Goal: Task Accomplishment & Management: Complete application form

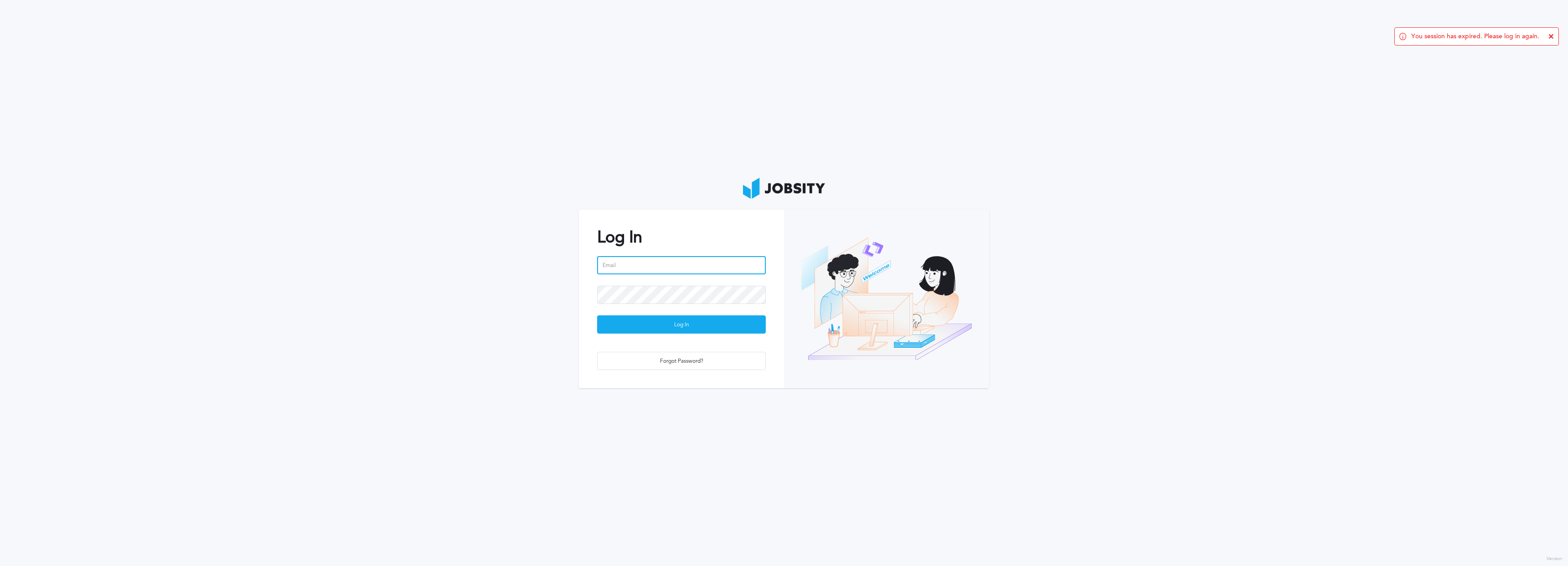
click at [616, 266] on input "email" at bounding box center [682, 265] width 169 height 18
type input "[DOMAIN_NAME][EMAIL_ADDRESS][DOMAIN_NAME]"
click at [709, 328] on div "Log In" at bounding box center [681, 324] width 168 height 18
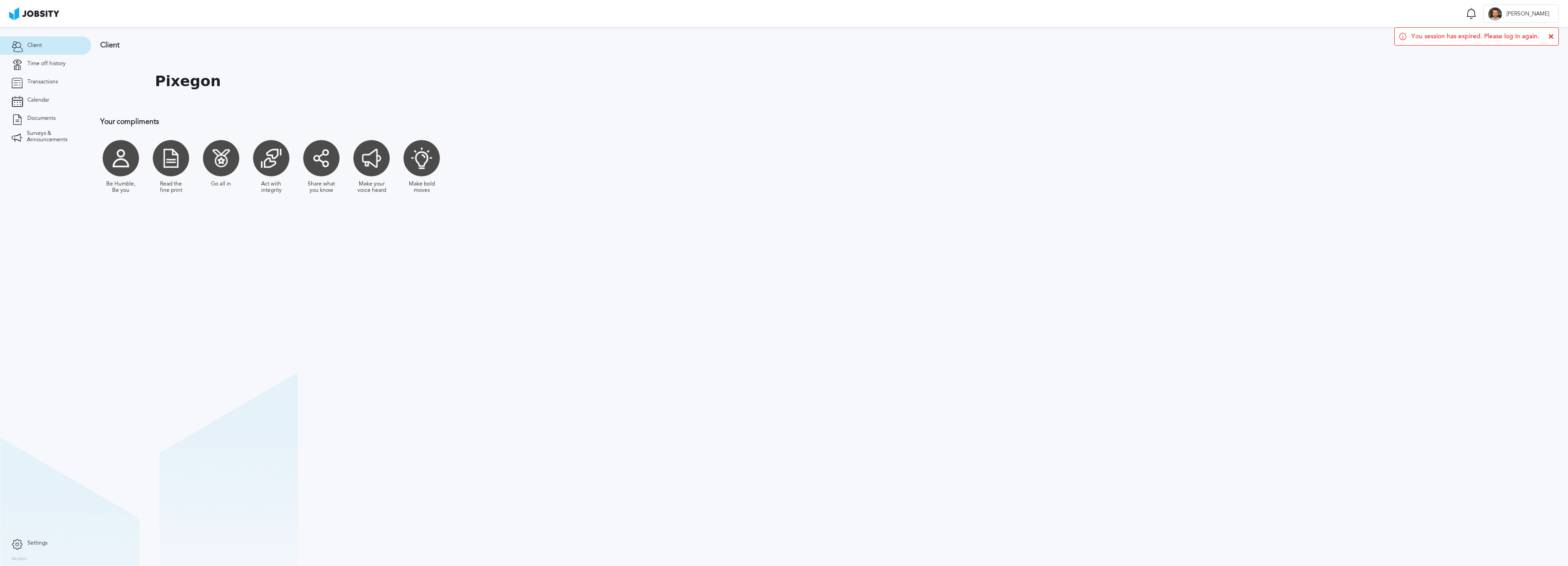
click at [180, 151] on div at bounding box center [171, 158] width 37 height 37
click at [63, 65] on span "Time off history" at bounding box center [46, 63] width 38 height 6
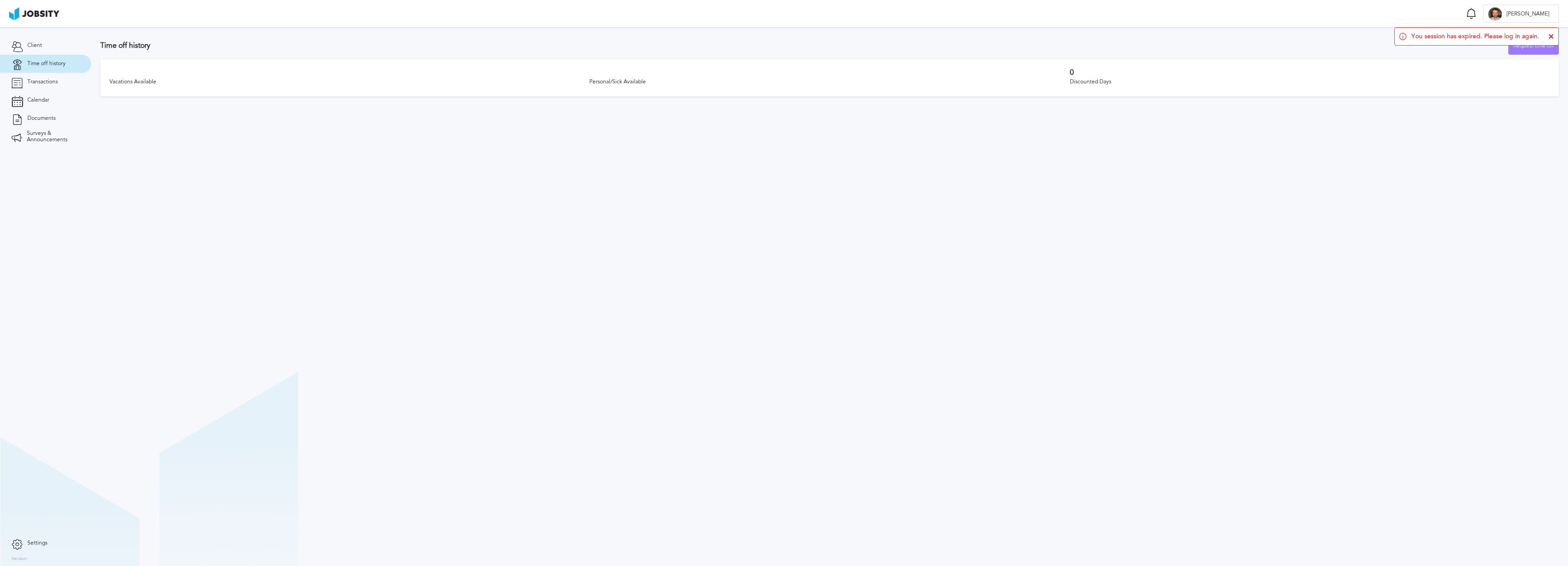
click at [760, 164] on section "Time off history Request time off Vacations Available Personal/Sick Available 0…" at bounding box center [830, 297] width 1477 height 539
click at [1542, 47] on div "Request time off" at bounding box center [1533, 45] width 50 height 18
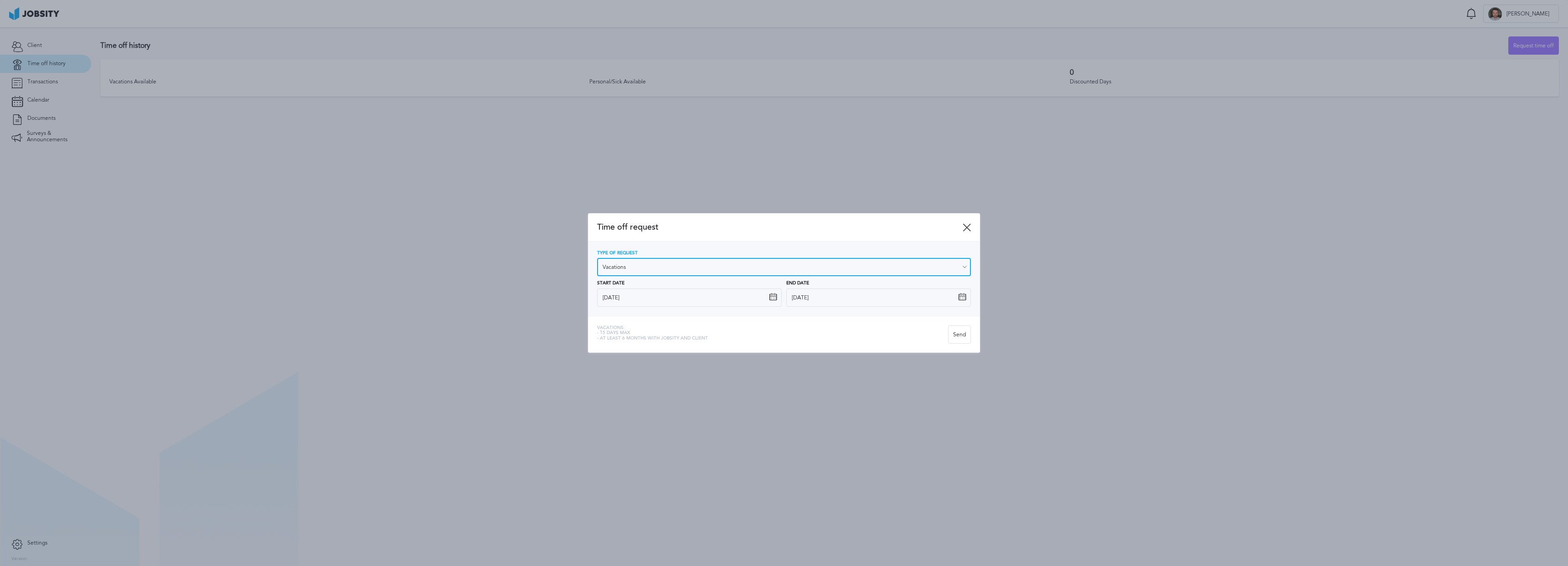
click at [674, 269] on input "Vacations" at bounding box center [784, 266] width 374 height 18
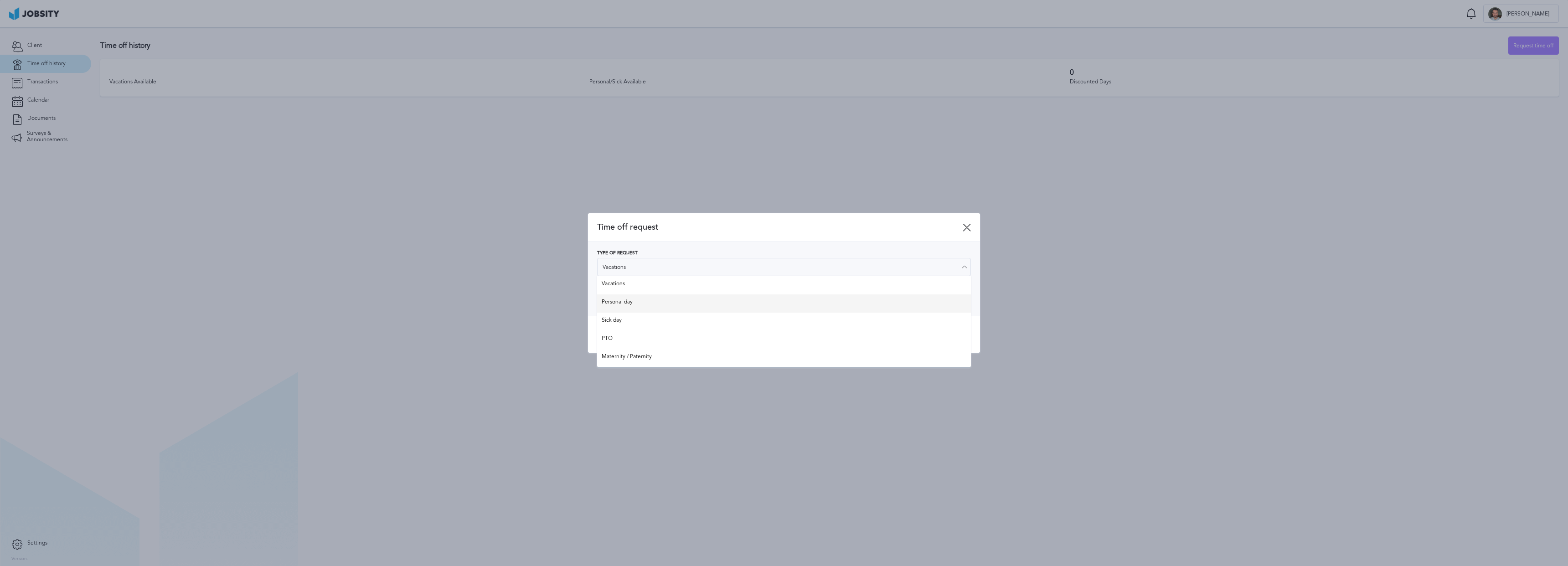
type input "Personal day"
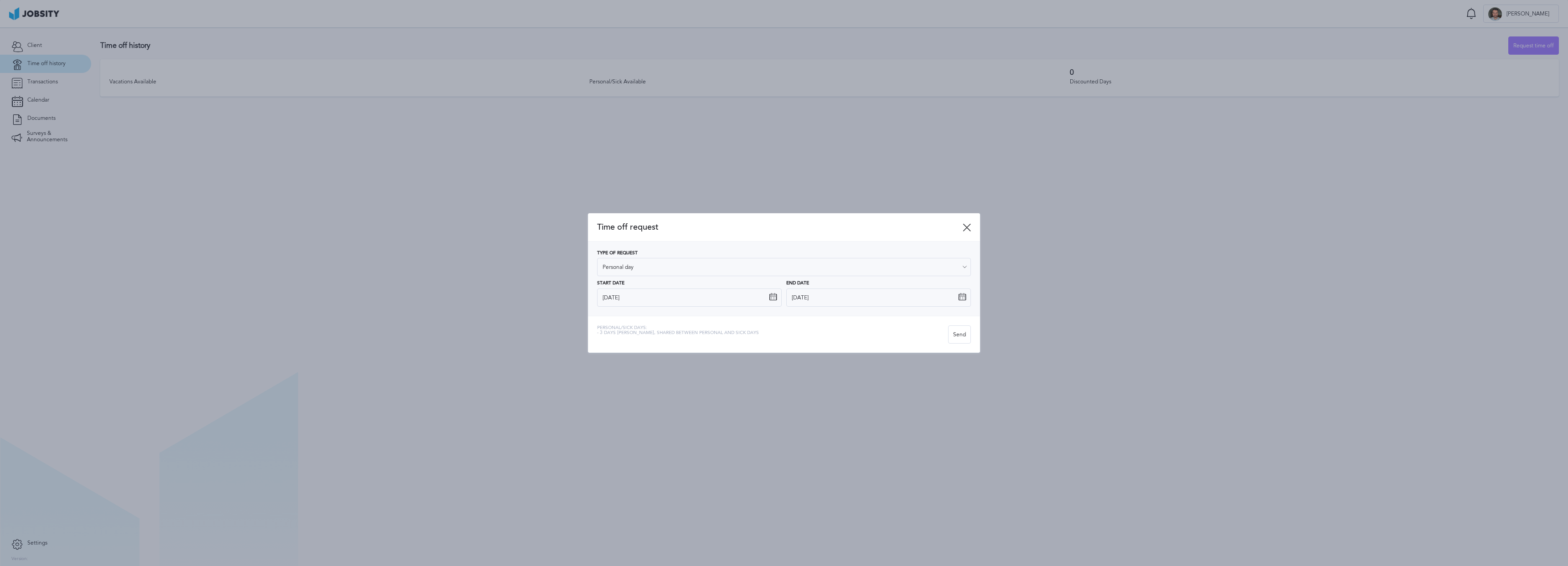
click at [635, 303] on div "Type of Request Personal day Vacations Personal day Sick day PTO Maternity / Pa…" at bounding box center [784, 279] width 374 height 56
click at [635, 303] on input "8/31/2025" at bounding box center [690, 297] width 184 height 18
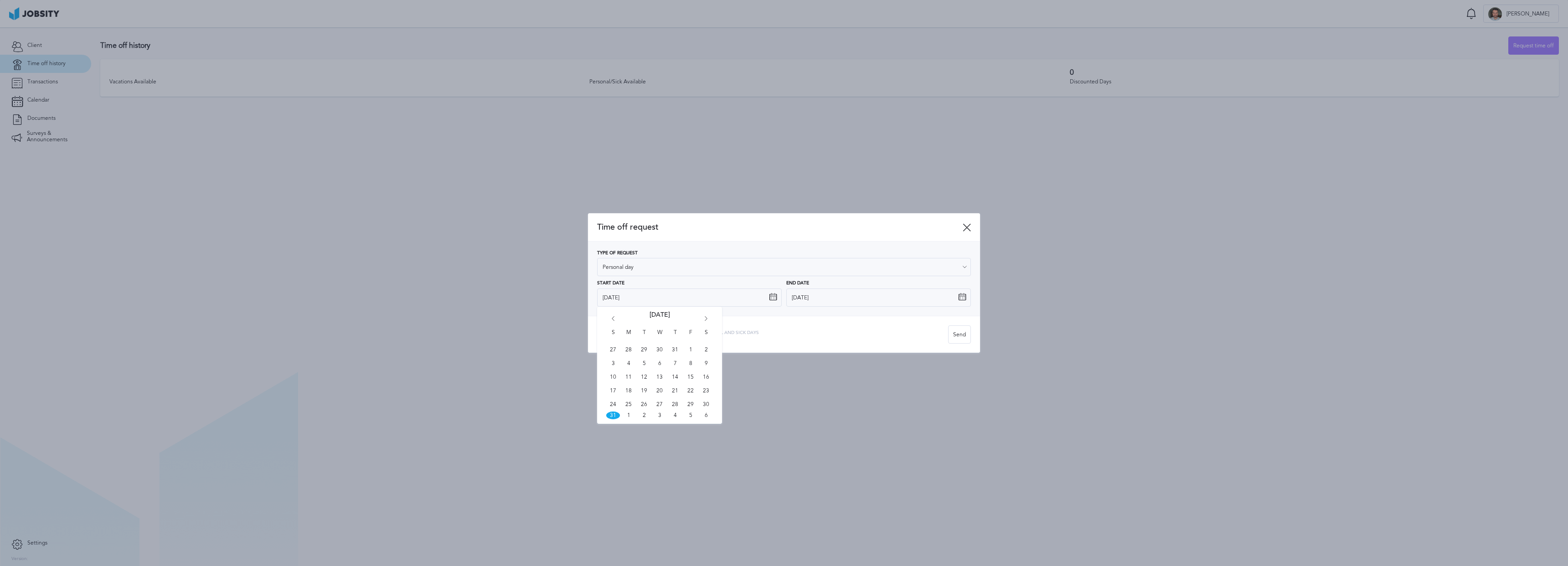
click at [612, 317] on icon "Go back 1 month" at bounding box center [612, 320] width 8 height 8
click at [710, 318] on icon "Go forward 1 month" at bounding box center [705, 320] width 8 height 8
click at [692, 349] on span "1" at bounding box center [690, 349] width 14 height 14
type input "8/1/2025"
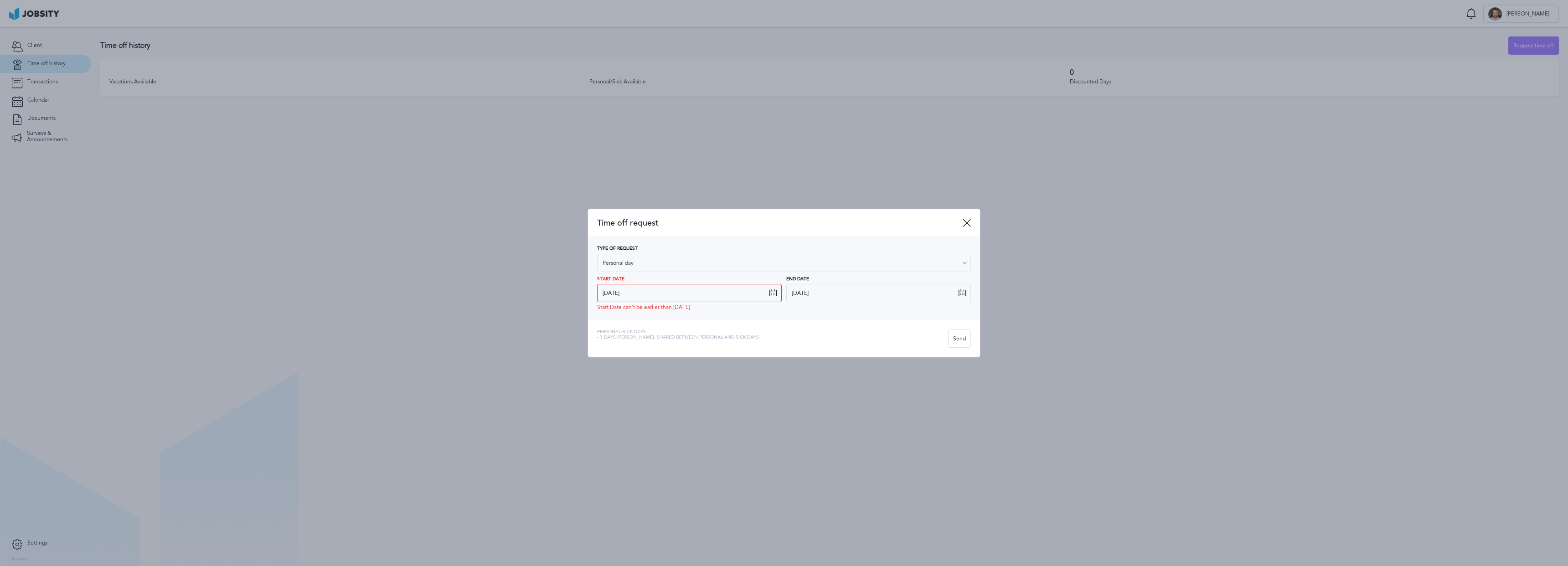
drag, startPoint x: 970, startPoint y: 225, endPoint x: 962, endPoint y: 225, distance: 8.0
click at [970, 225] on icon at bounding box center [966, 223] width 8 height 8
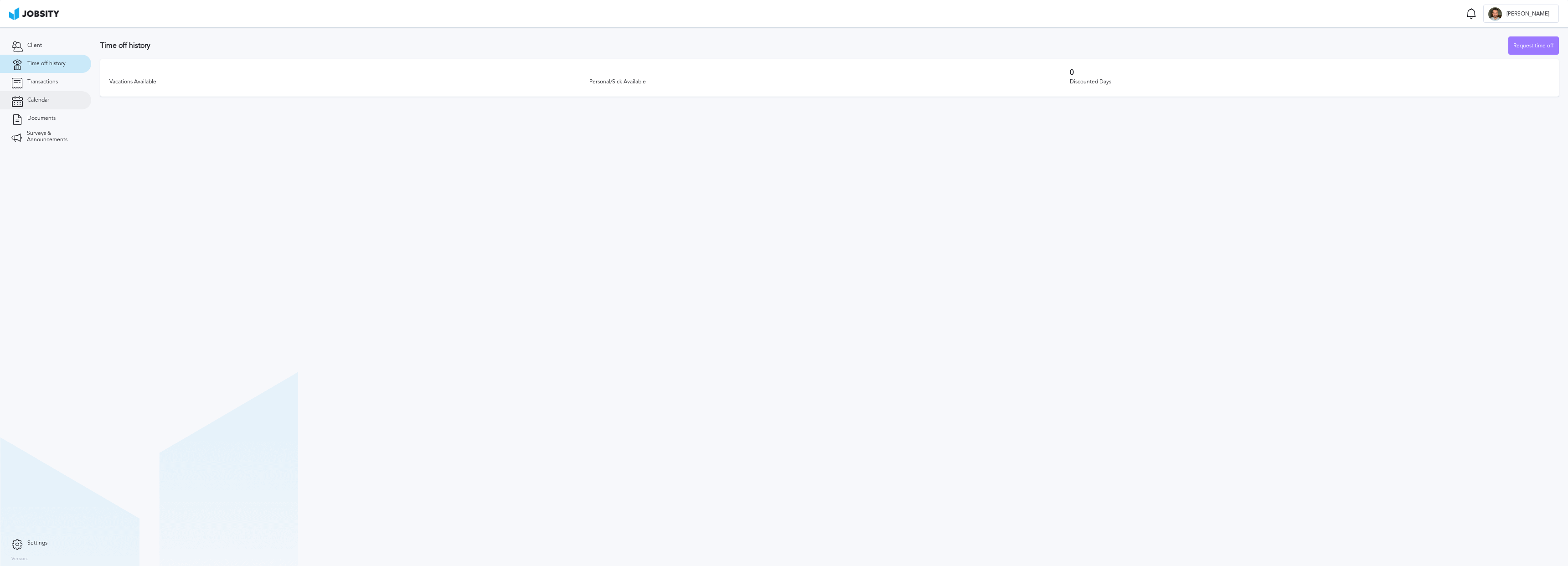
click at [65, 100] on link "Calendar" at bounding box center [45, 100] width 92 height 18
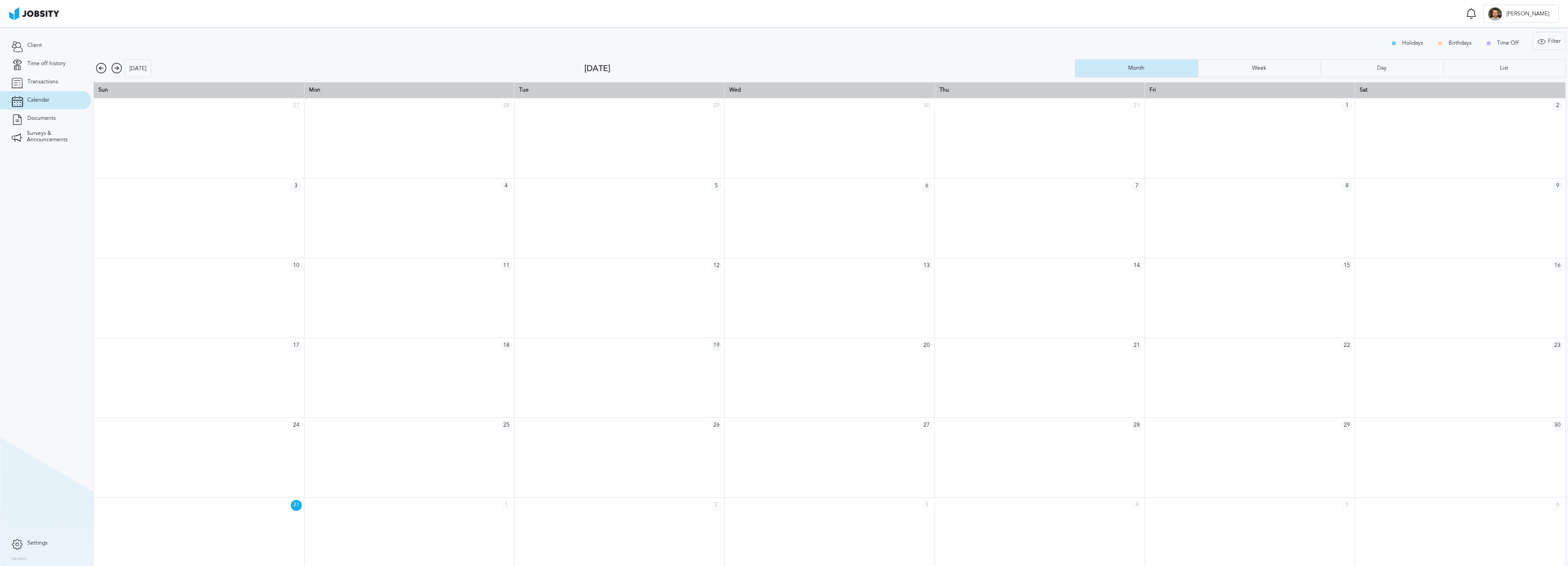
click at [547, 44] on div "Holidays Birthdays Time Off Filter Type Holidays Birthdays Time Off Apply" at bounding box center [830, 43] width 1473 height 23
